Goal: Use online tool/utility: Utilize a website feature to perform a specific function

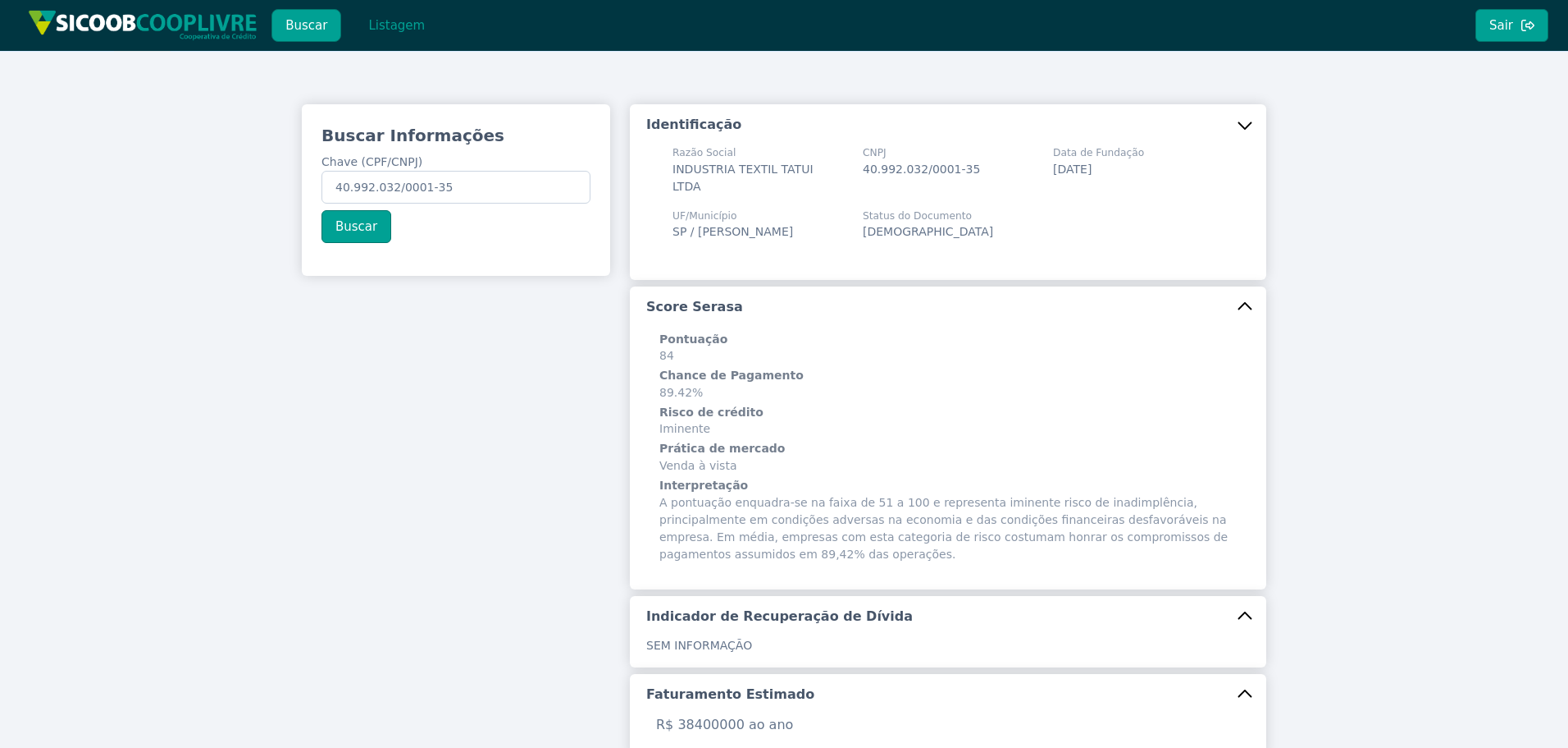
scroll to position [502, 0]
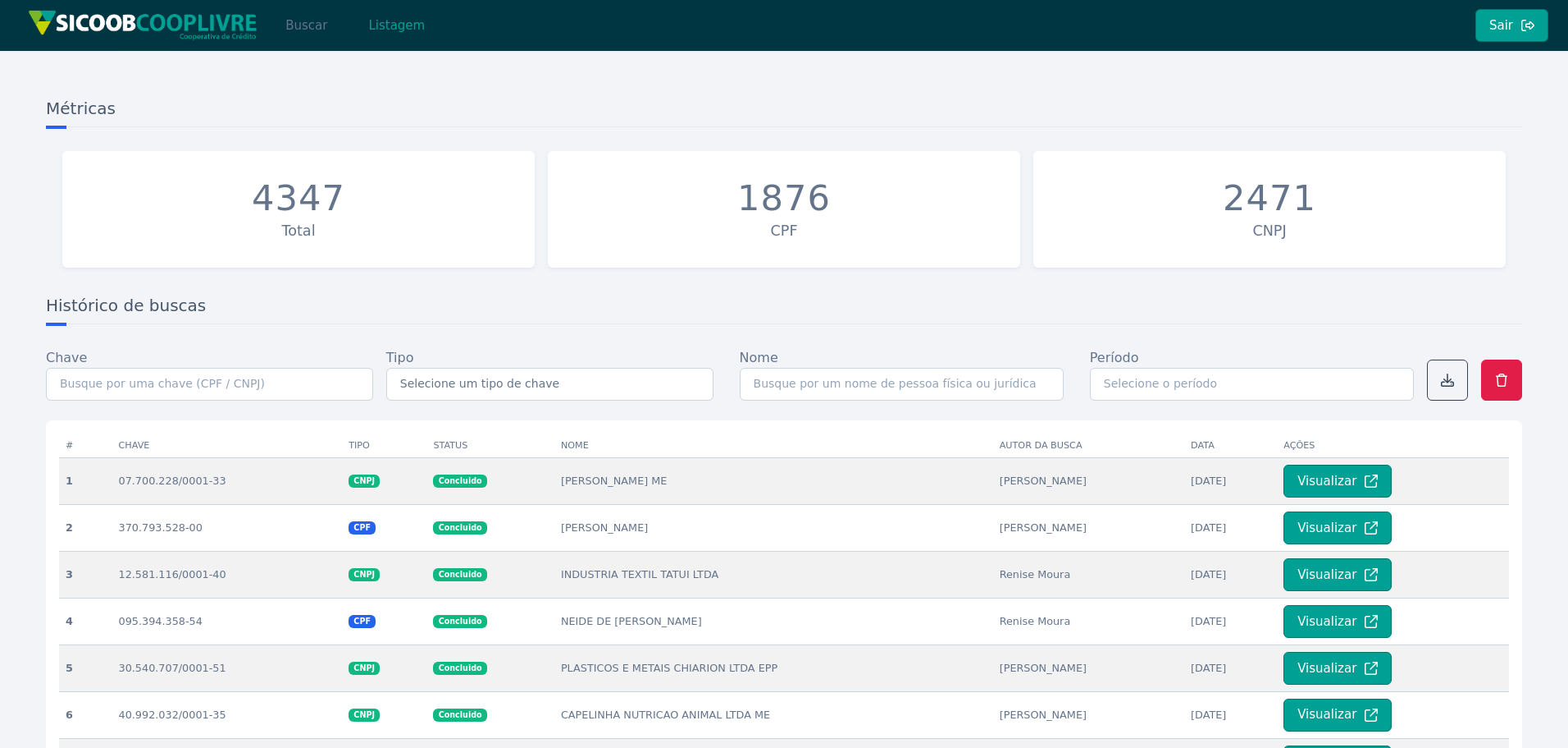
click at [303, 20] on button "Buscar" at bounding box center [306, 25] width 70 height 33
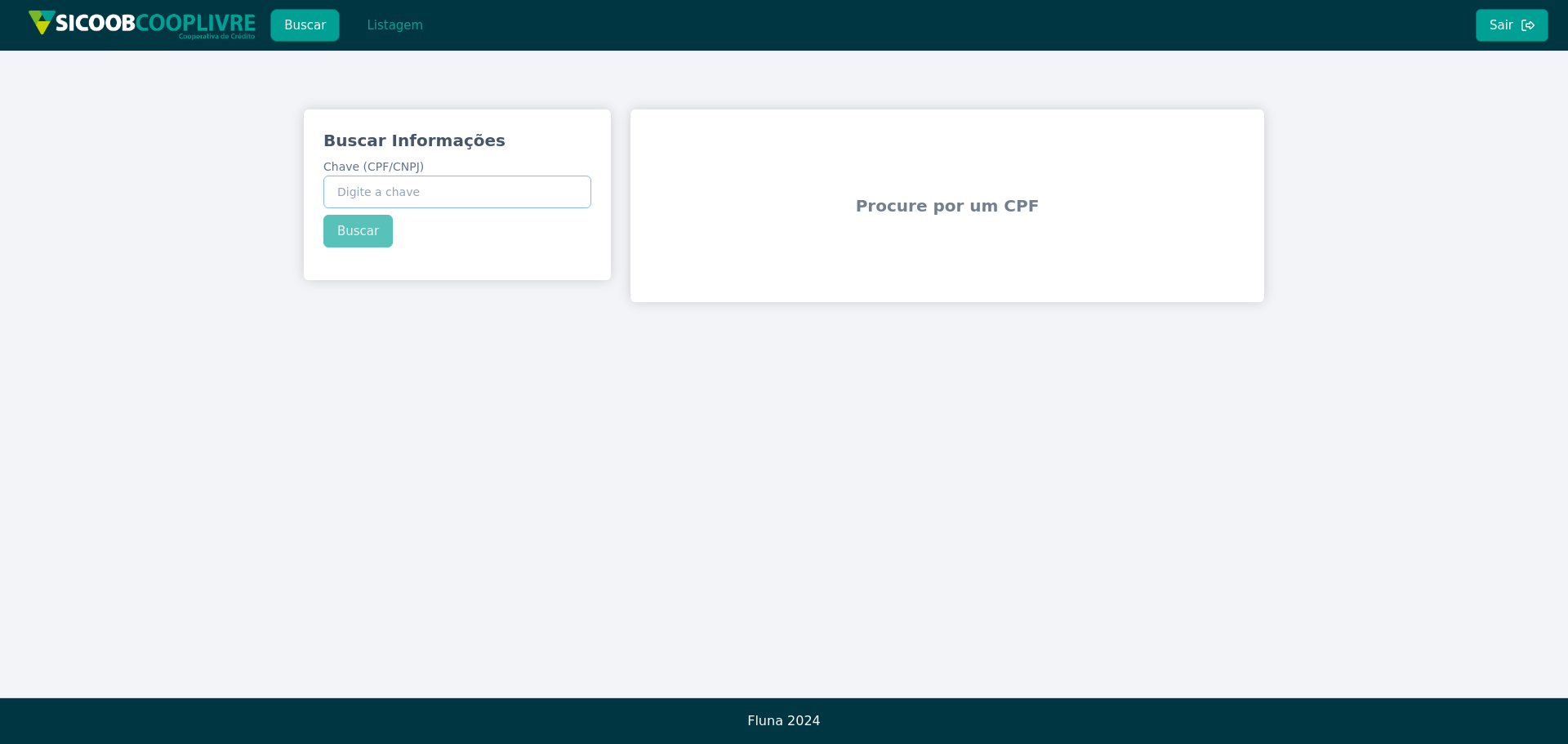
click at [399, 193] on input "Chave (CPF/CNPJ)" at bounding box center [457, 192] width 268 height 32
paste input "860.267.716-20"
type input "860.267.716-20"
click at [360, 229] on button "Buscar" at bounding box center [357, 231] width 70 height 32
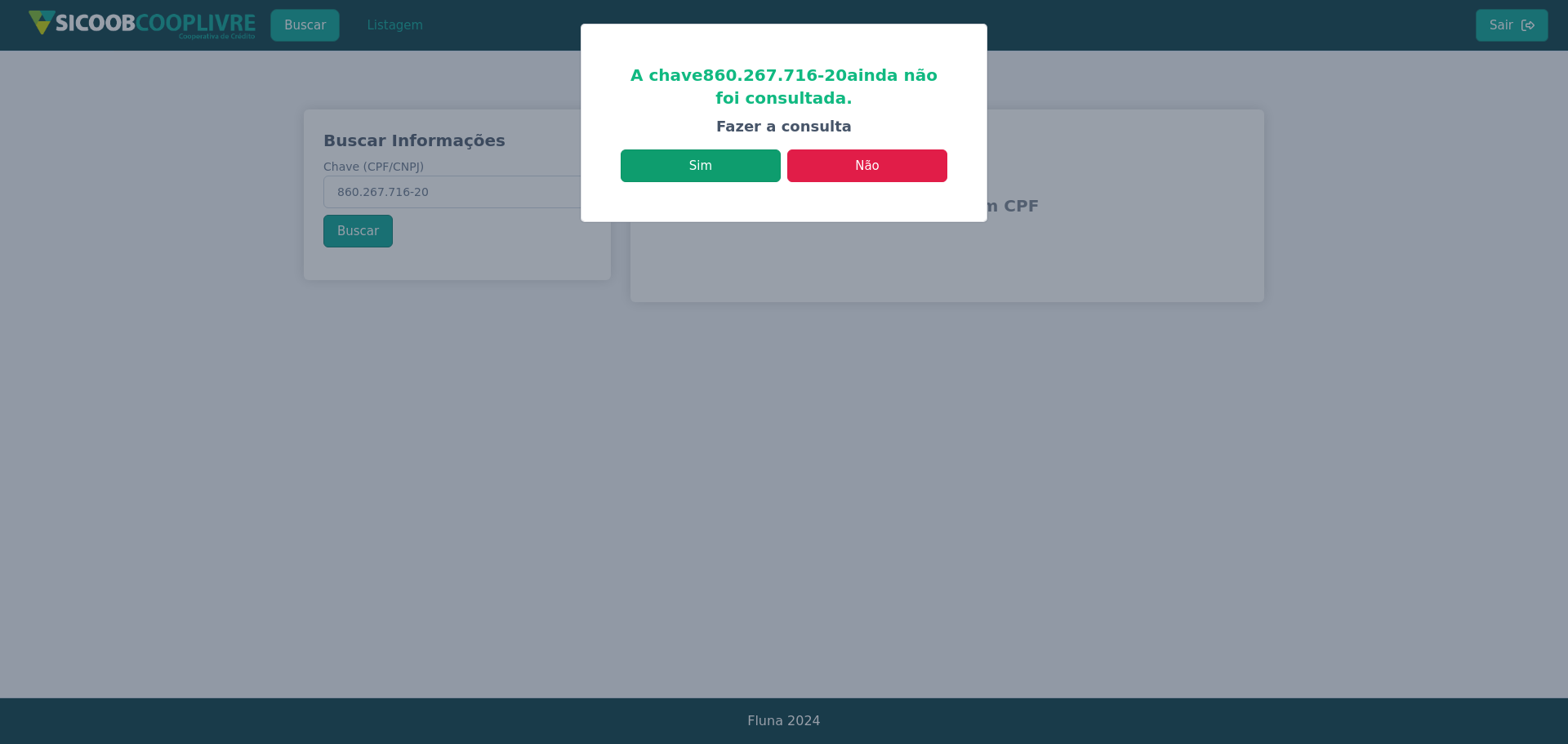
click at [712, 173] on button "Sim" at bounding box center [701, 165] width 161 height 32
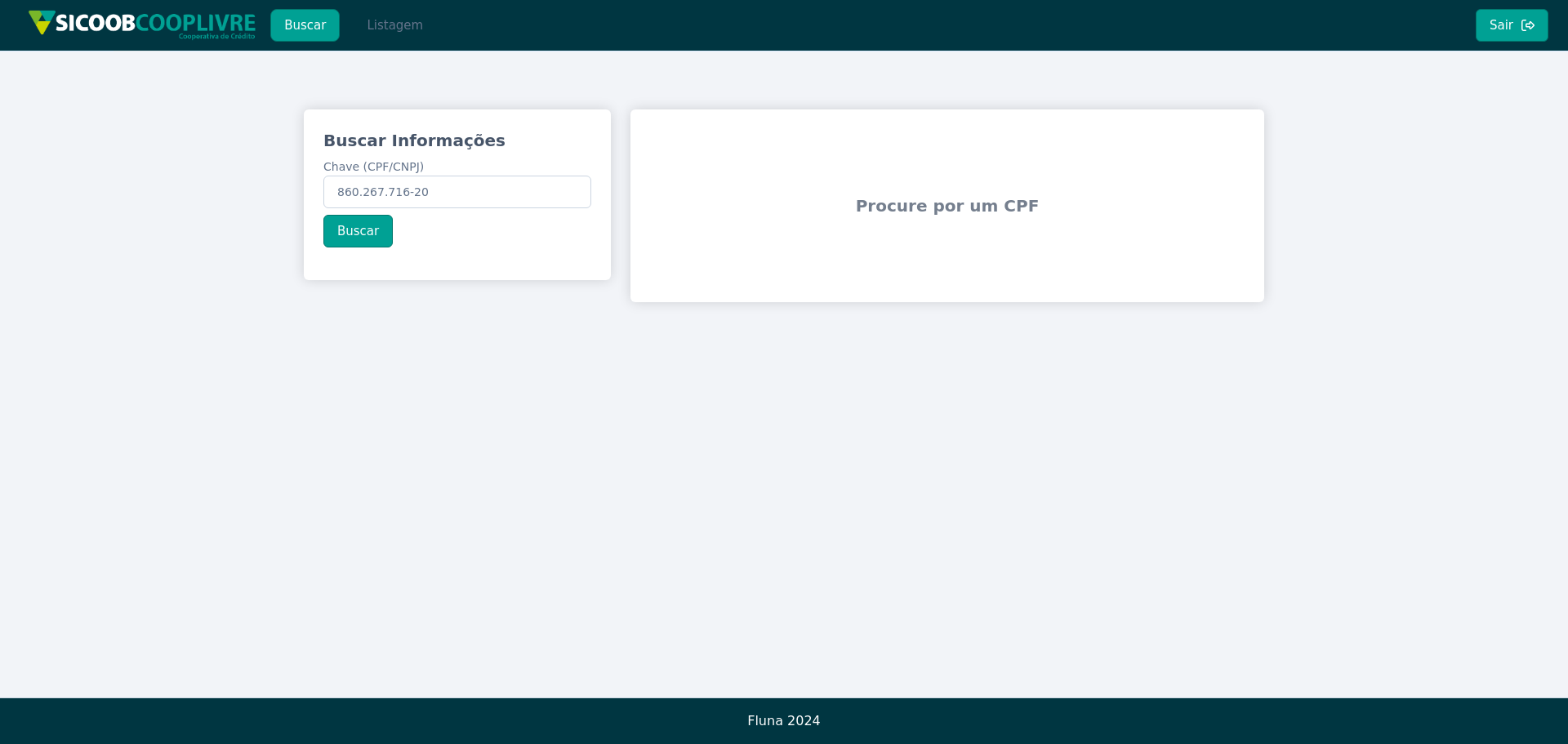
click at [400, 24] on button "Listagem" at bounding box center [395, 25] width 84 height 32
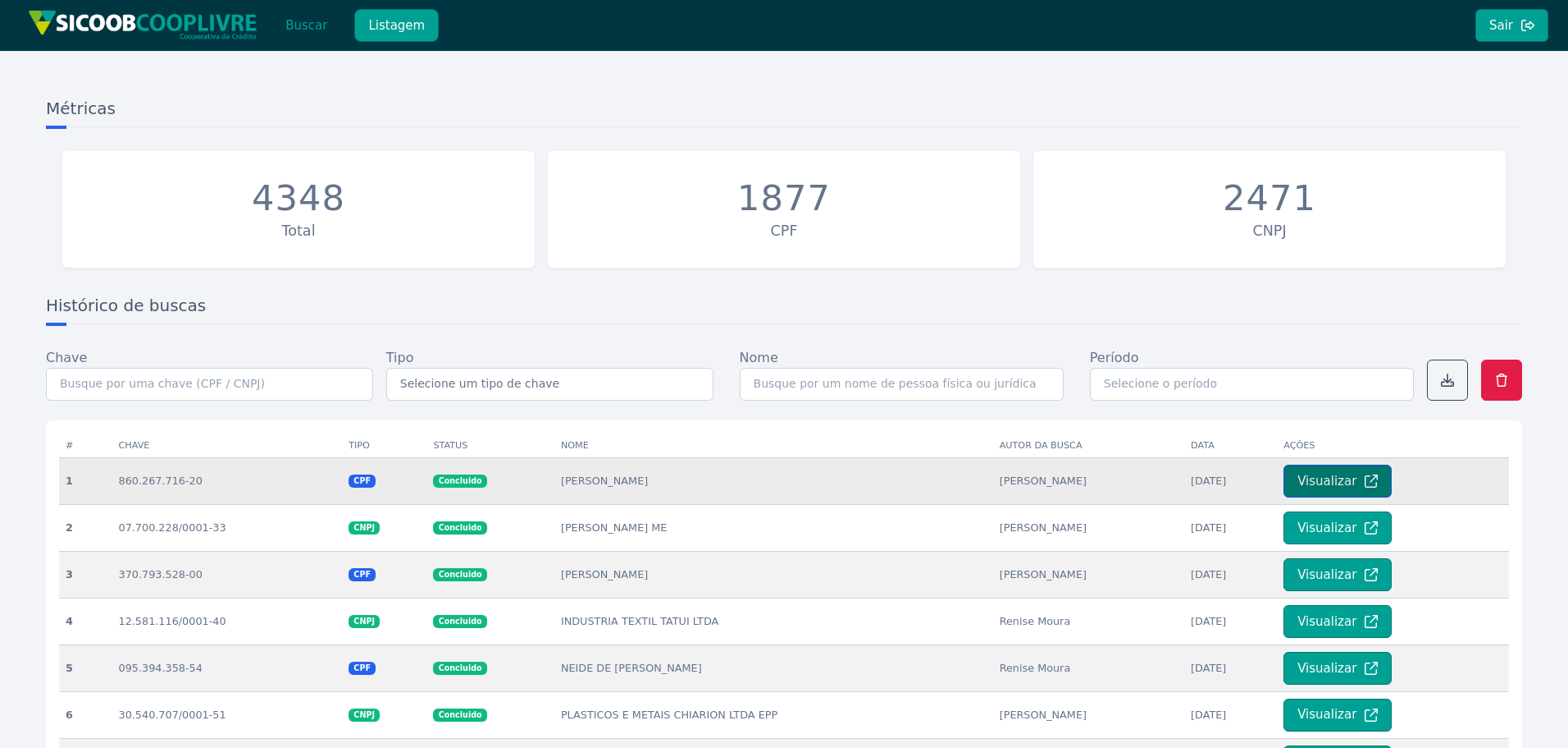
click at [1336, 488] on button "Visualizar" at bounding box center [1338, 481] width 108 height 33
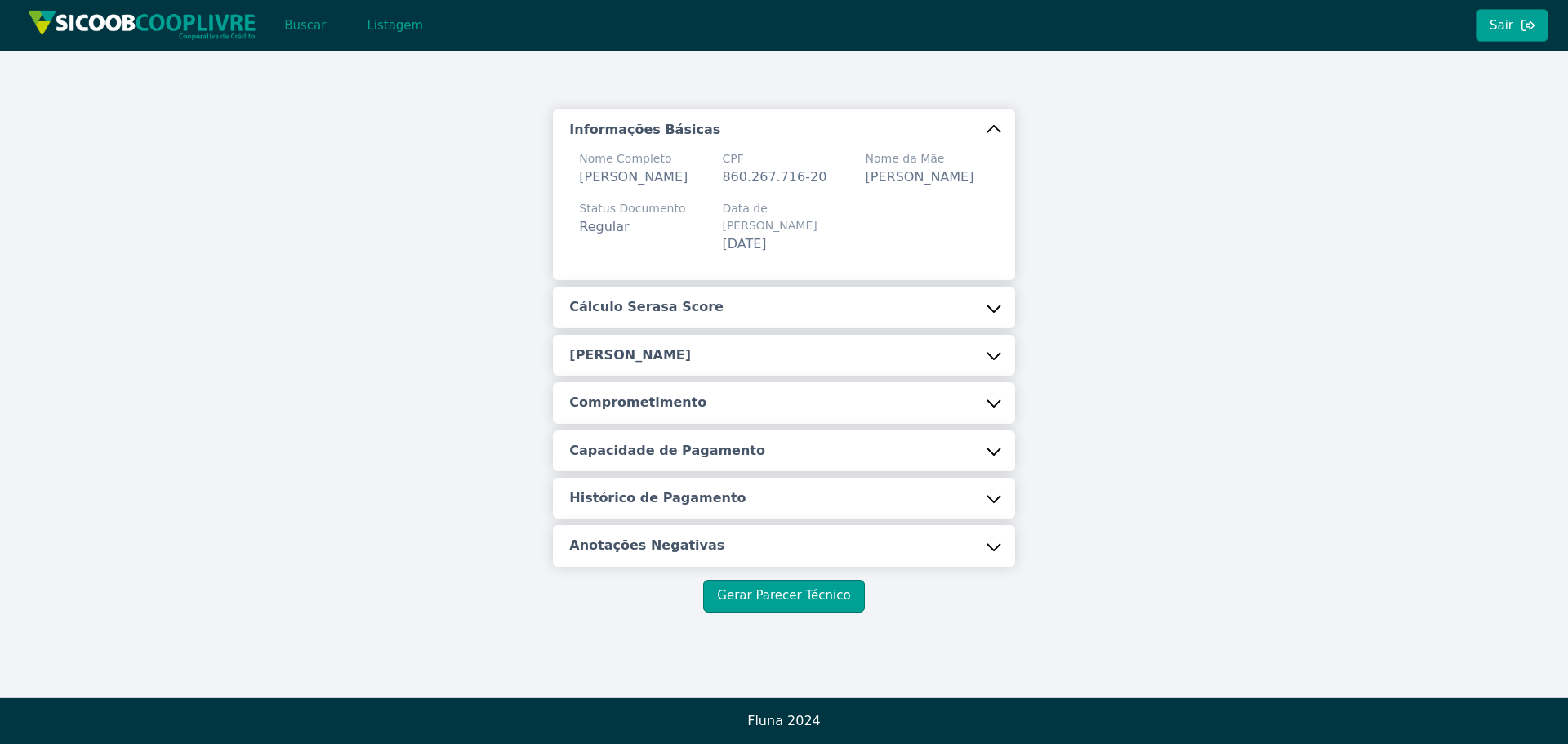
click at [962, 308] on button "Cálculo Serasa Score" at bounding box center [784, 307] width 462 height 41
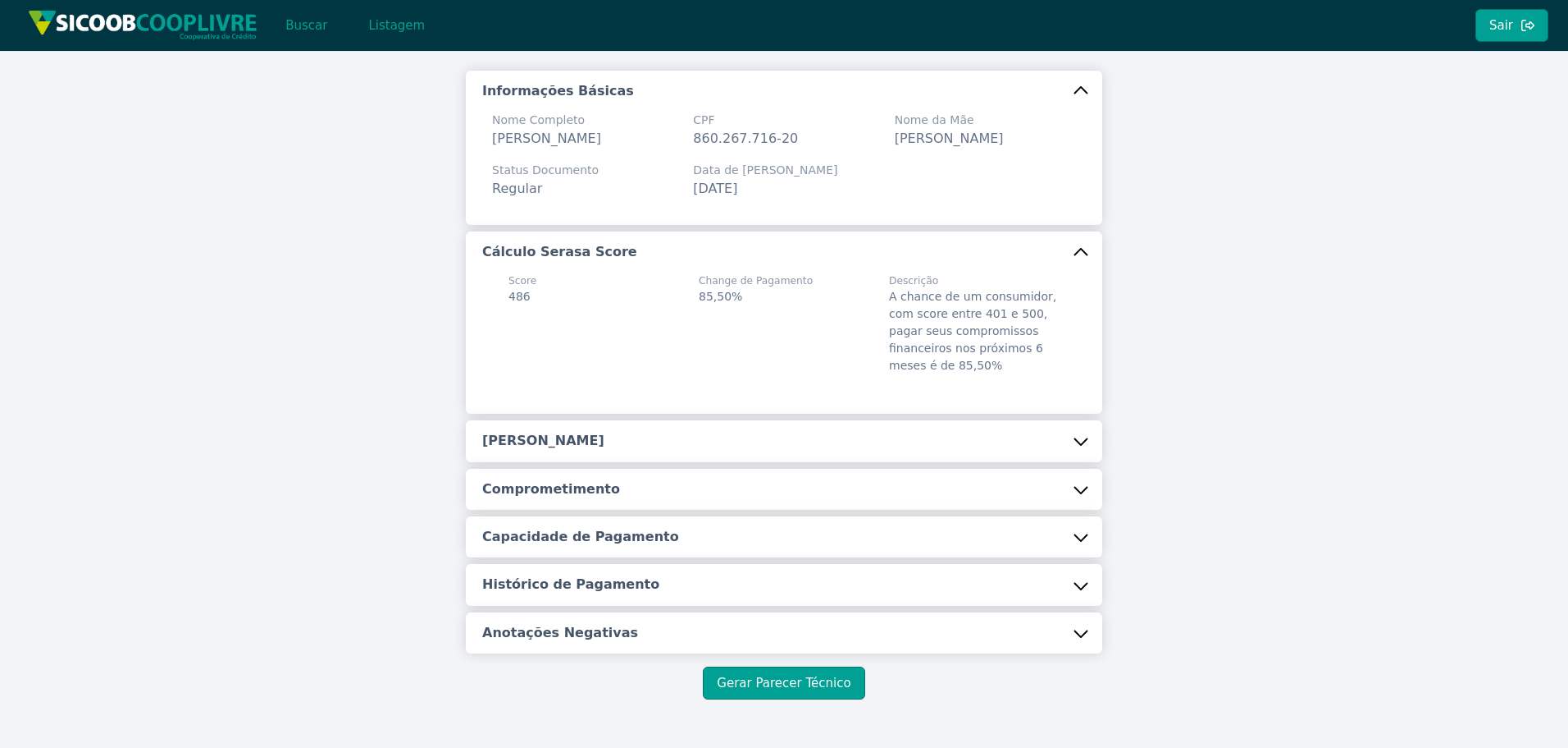
scroll to position [116, 0]
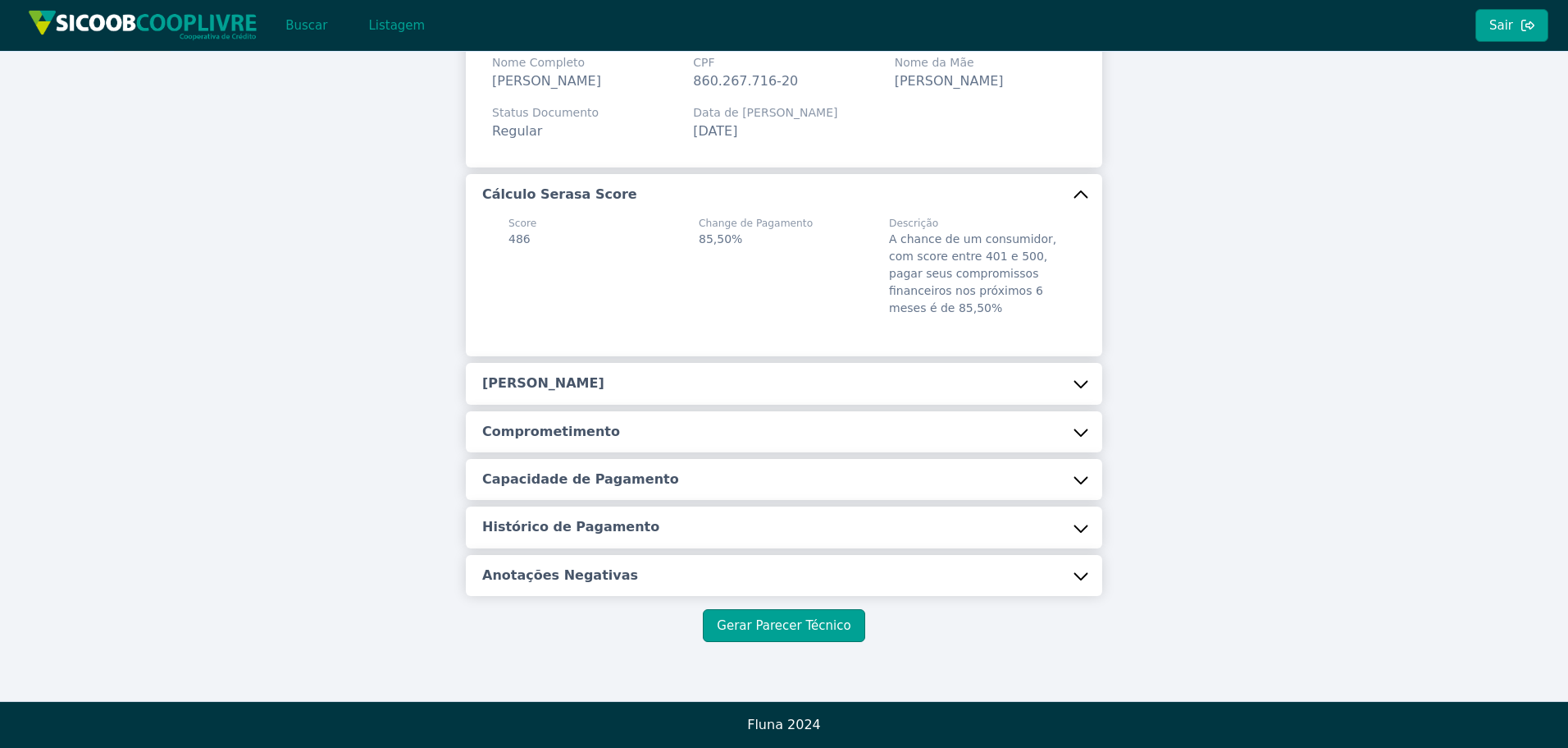
click at [831, 381] on button "[PERSON_NAME]" at bounding box center [784, 383] width 636 height 41
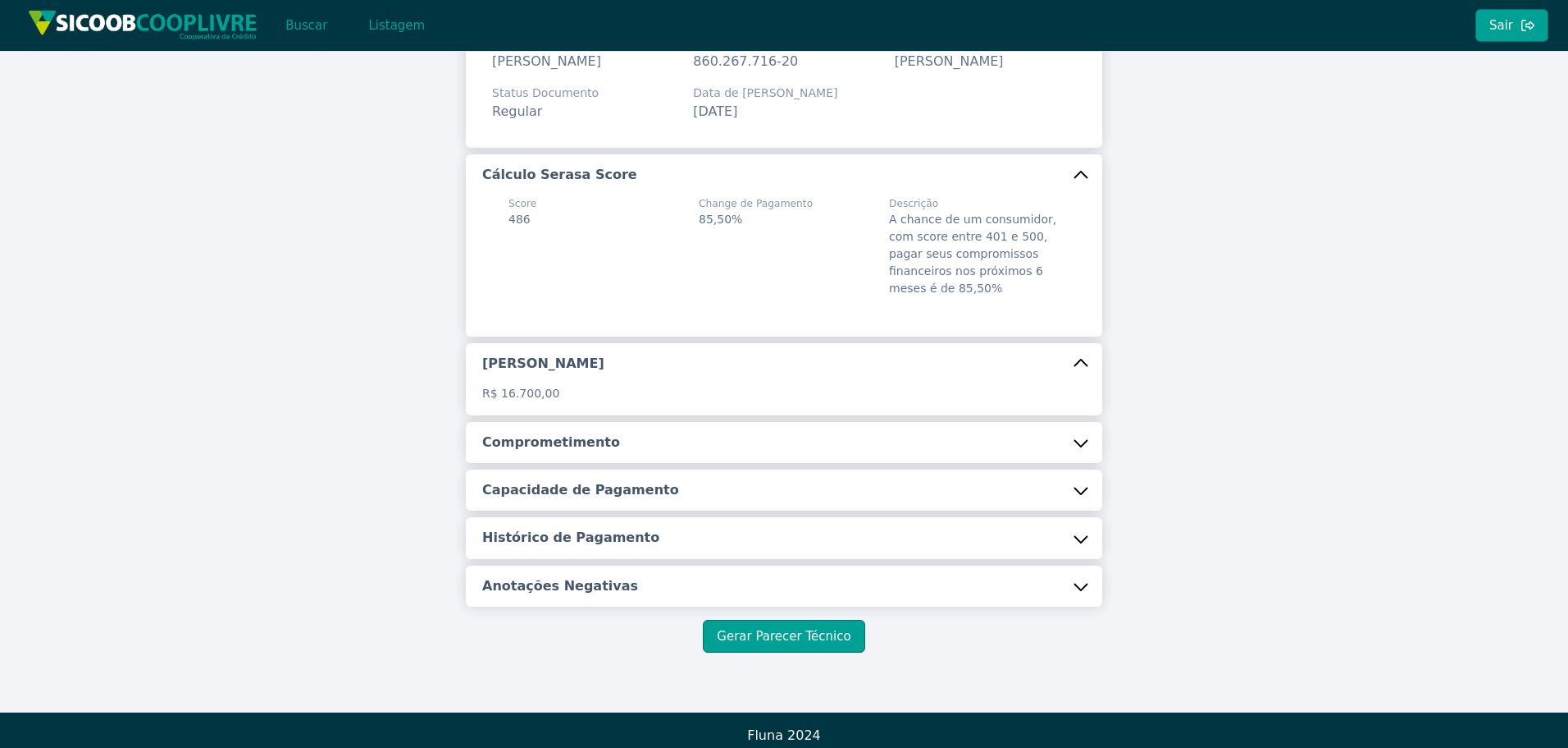
click at [707, 463] on button "Comprometimento" at bounding box center [784, 442] width 636 height 41
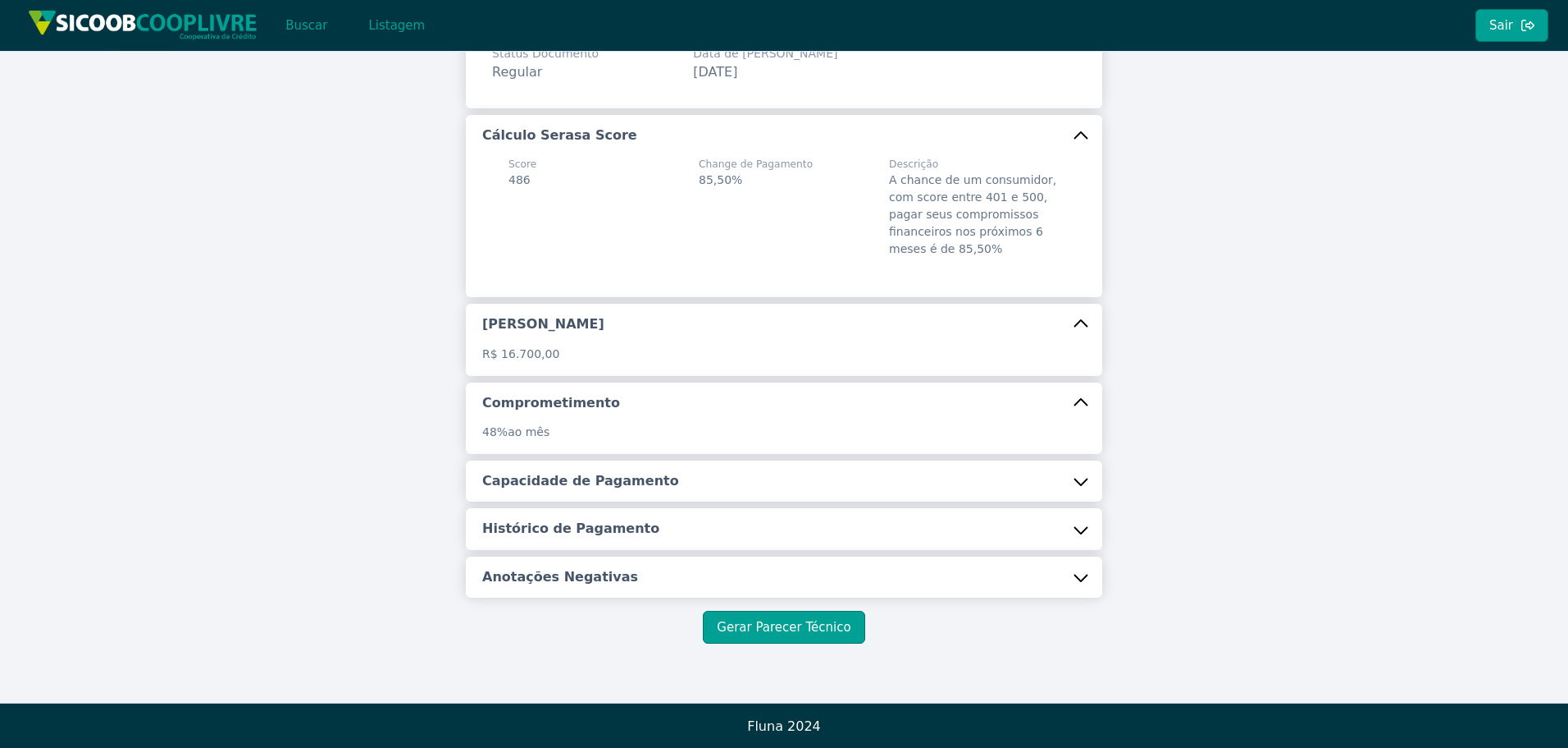
scroll to position [178, 0]
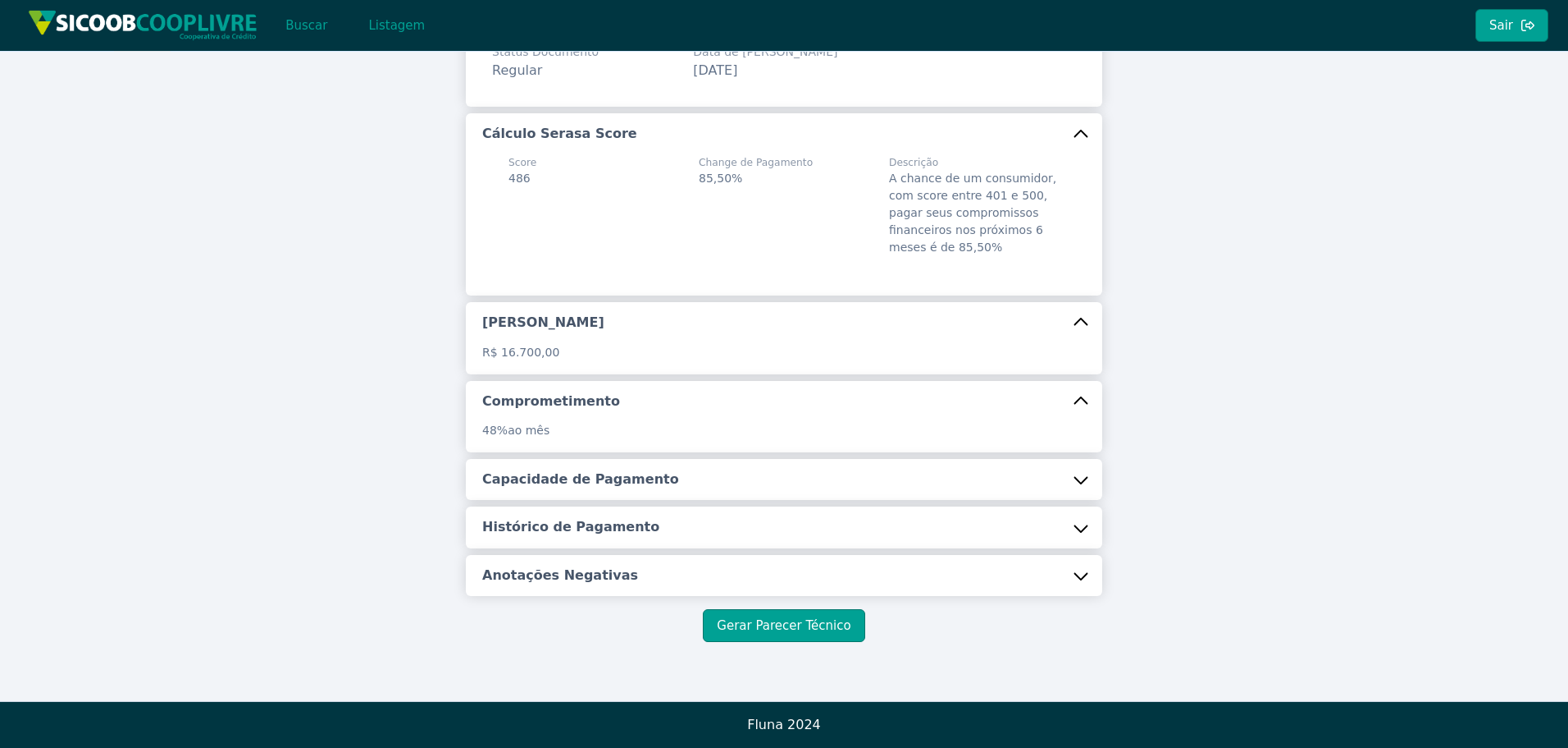
click at [675, 467] on button "Capacidade de Pagamento" at bounding box center [784, 479] width 636 height 41
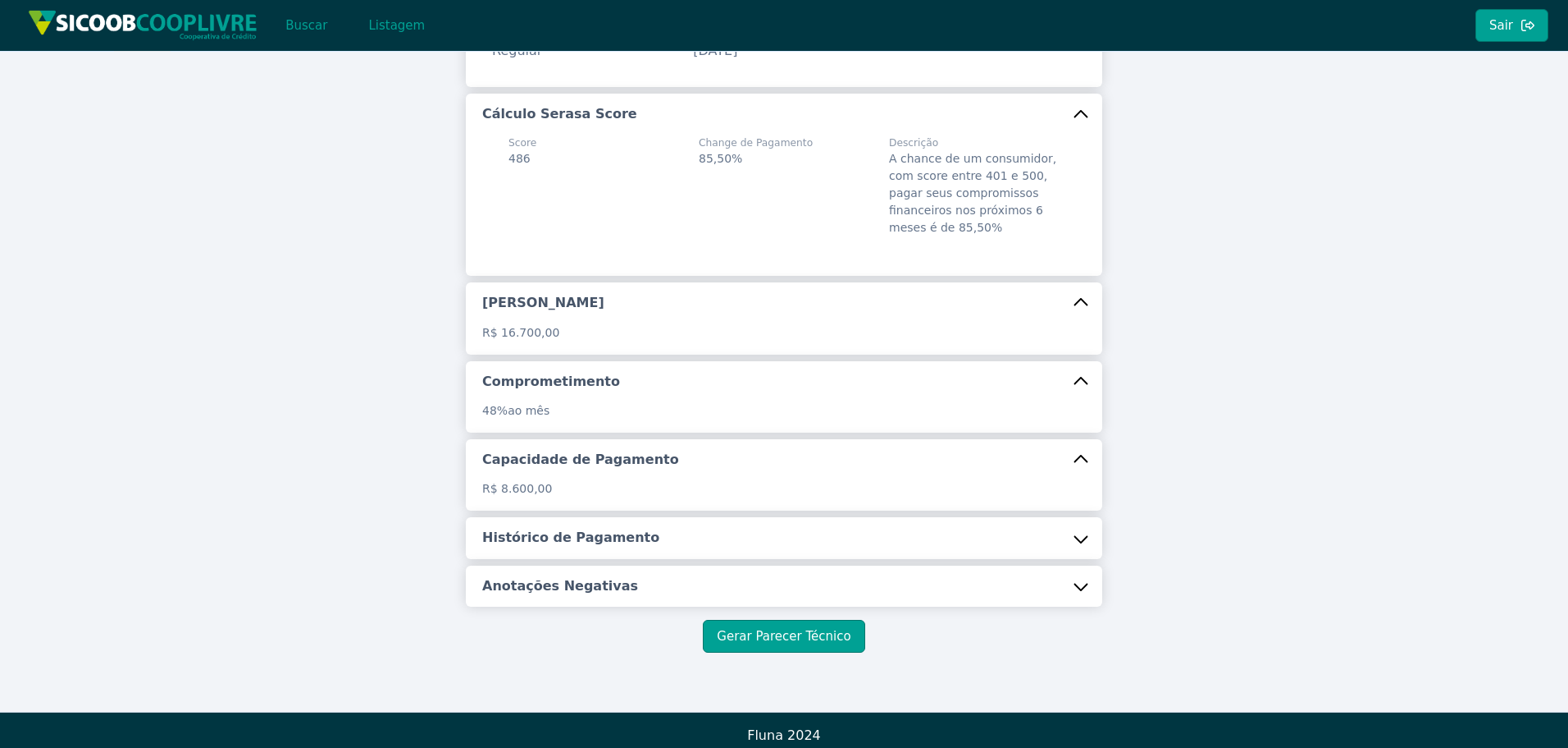
click at [620, 546] on h5 "Histórico de Pagamento" at bounding box center [571, 537] width 178 height 18
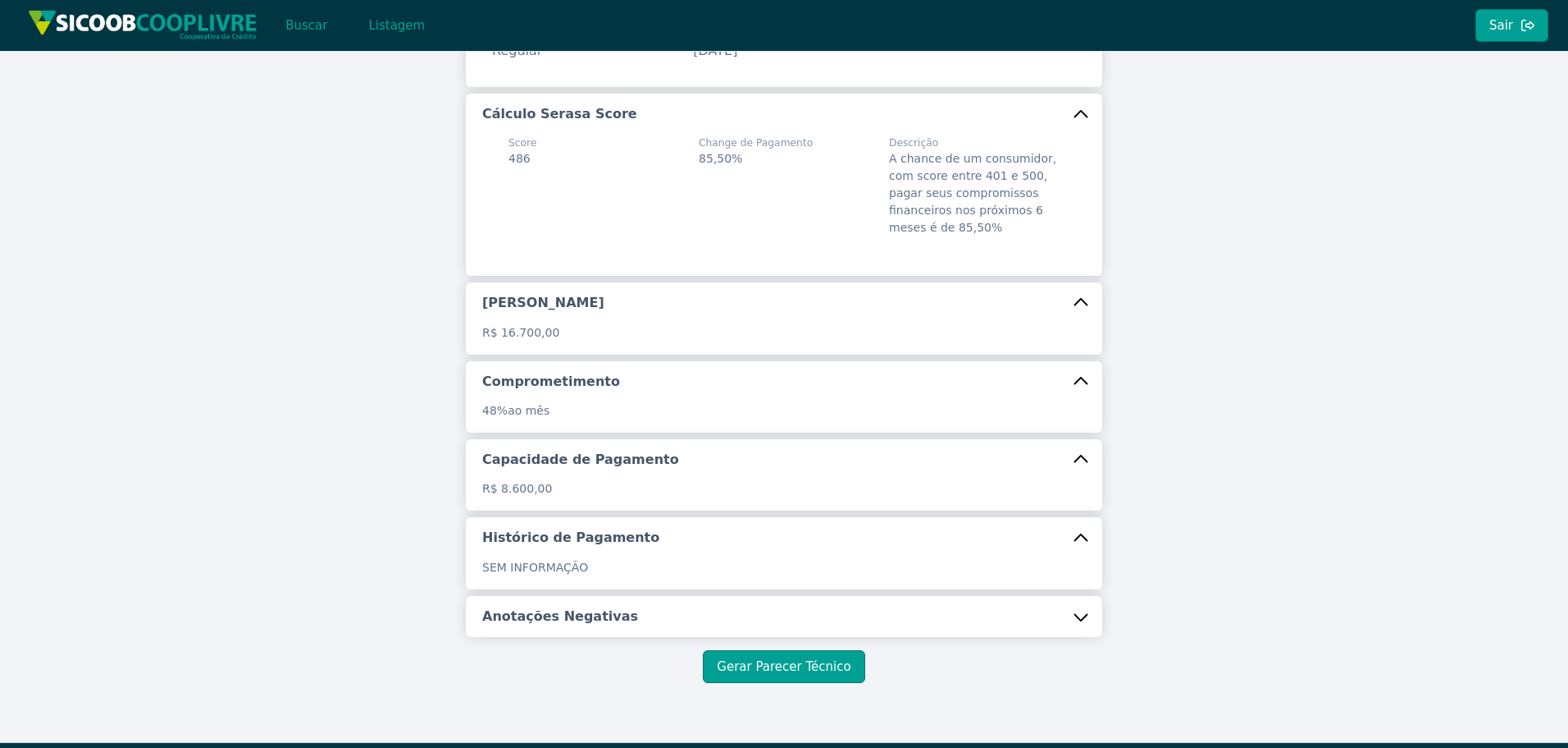
click at [597, 625] on h5 "Anotações Negativas" at bounding box center [560, 616] width 155 height 18
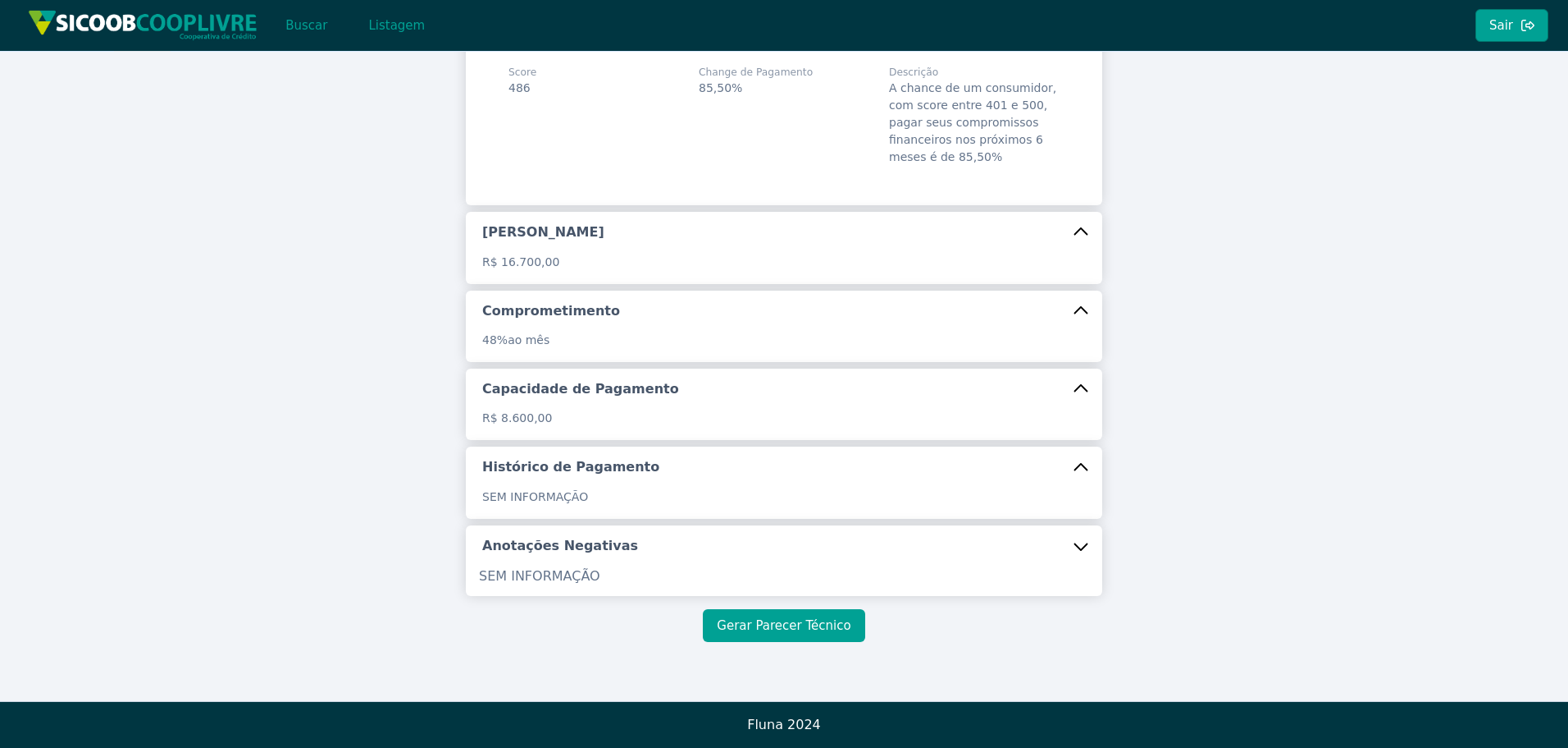
scroll to position [268, 0]
click at [791, 630] on button "Gerar Parecer Técnico" at bounding box center [784, 625] width 161 height 33
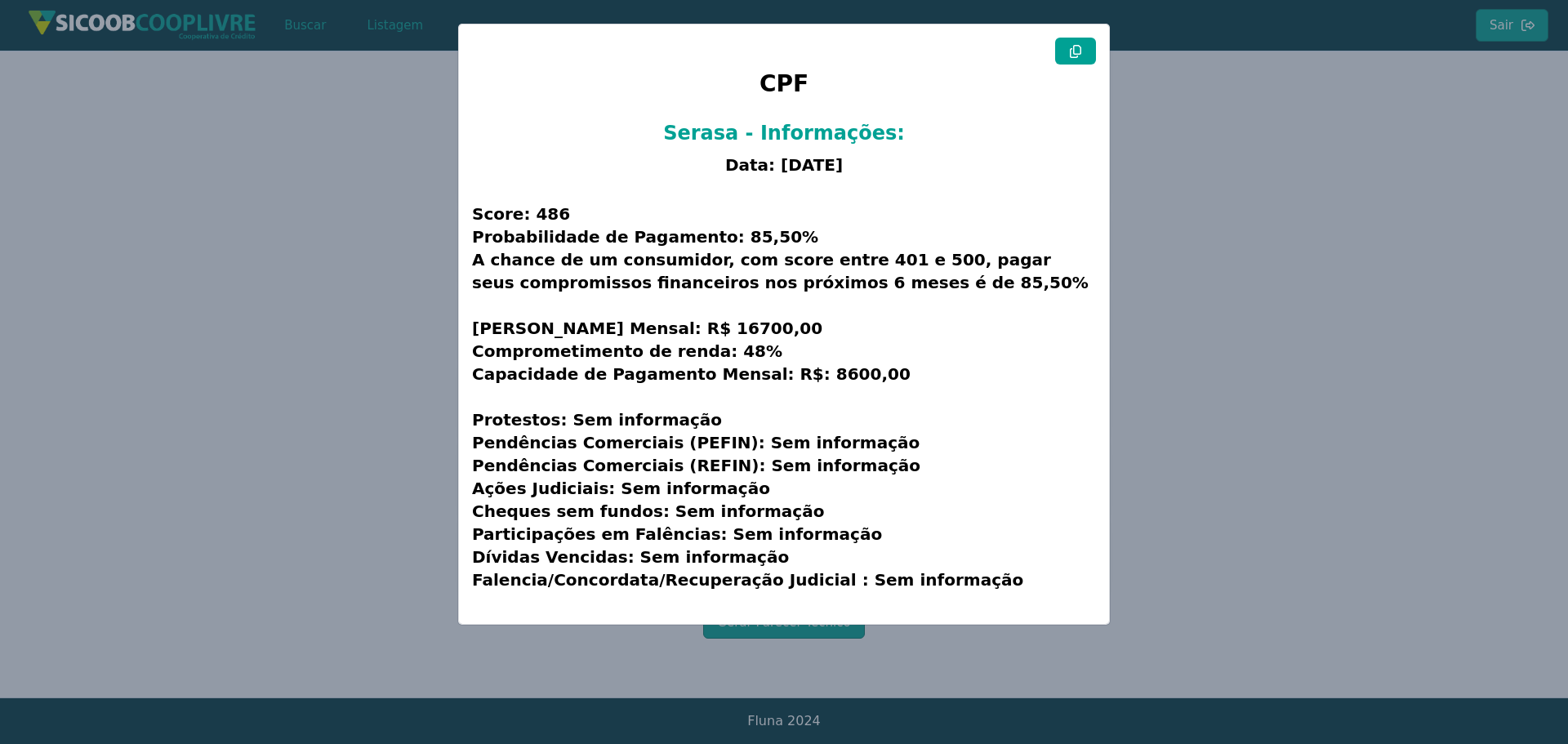
click at [1079, 65] on h1 "CPF" at bounding box center [784, 89] width 624 height 48
click at [1078, 54] on icon at bounding box center [1076, 52] width 13 height 13
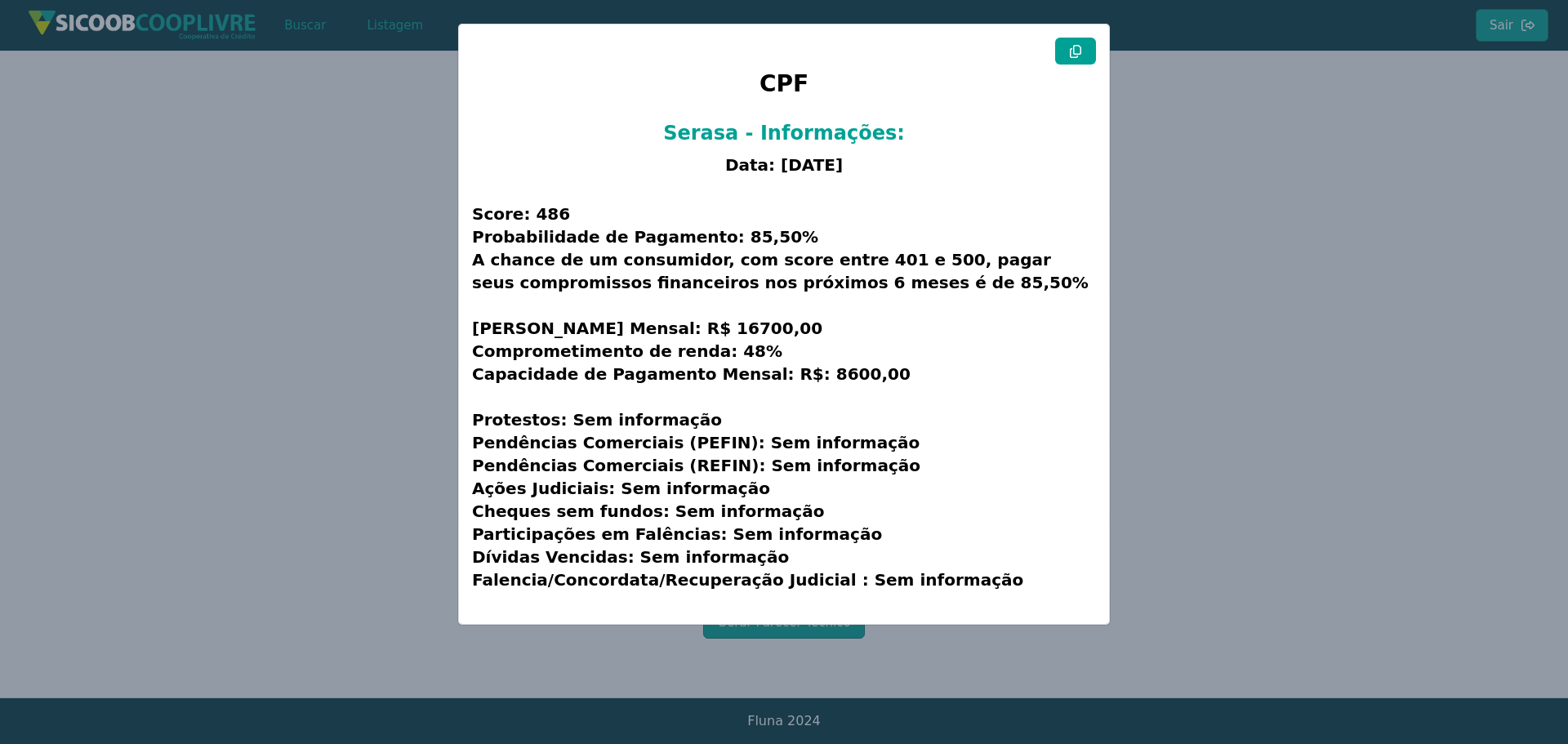
click at [1078, 54] on icon at bounding box center [1076, 52] width 13 height 13
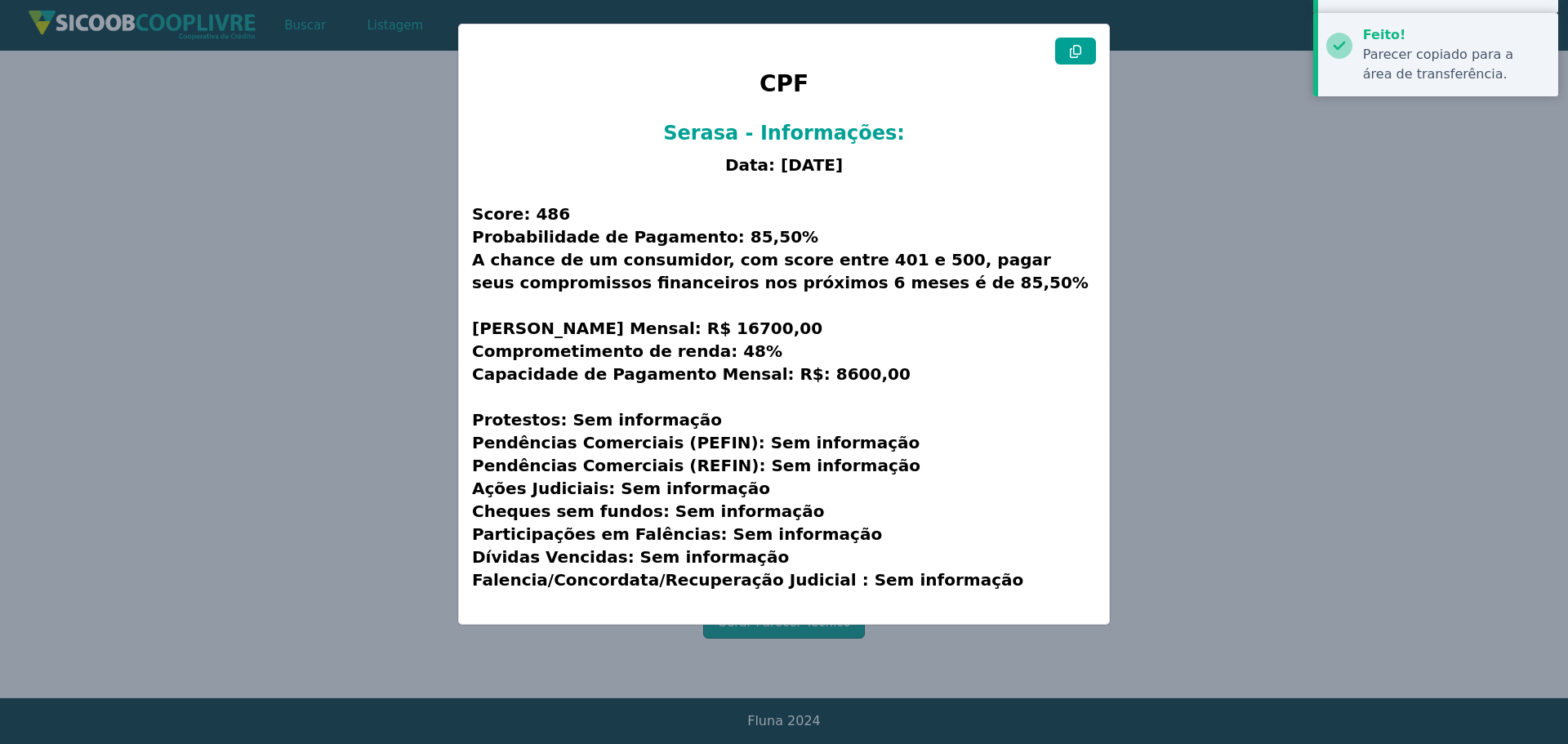
click at [1078, 54] on icon at bounding box center [1076, 52] width 13 height 13
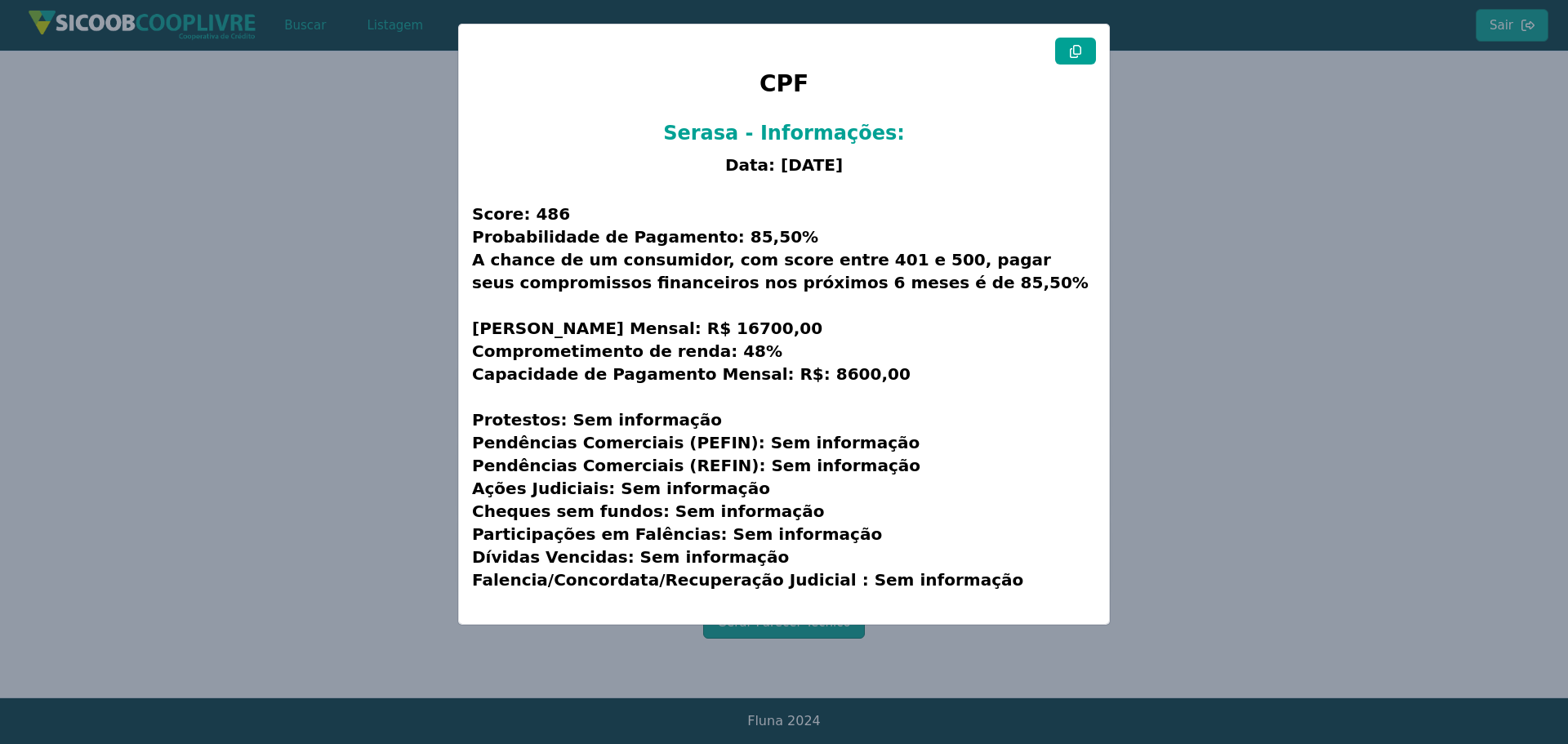
click at [316, 266] on modal-container "CPF Serasa - Informações: Data: [DATE] Score: 486 Probabilidade de Pagamento: 8…" at bounding box center [784, 372] width 1568 height 744
